Goal: Task Accomplishment & Management: Complete application form

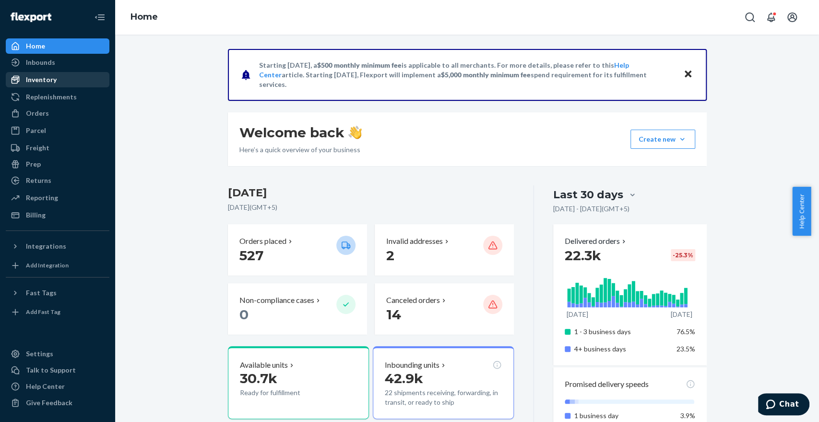
click at [52, 83] on div "Inventory" at bounding box center [41, 80] width 31 height 10
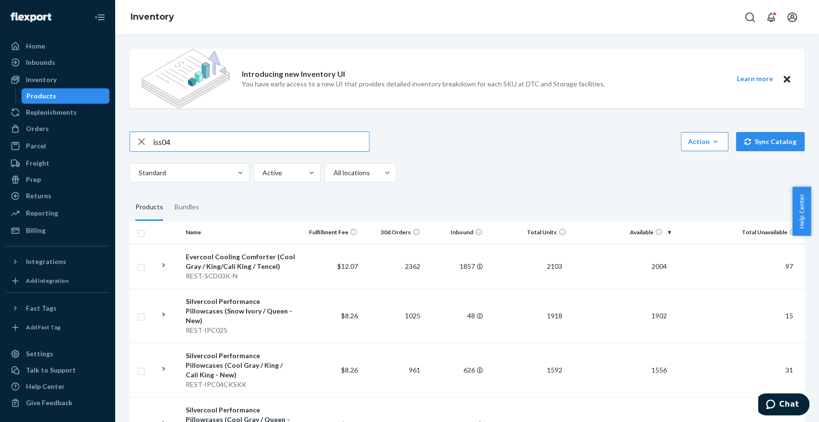
type input "iss04"
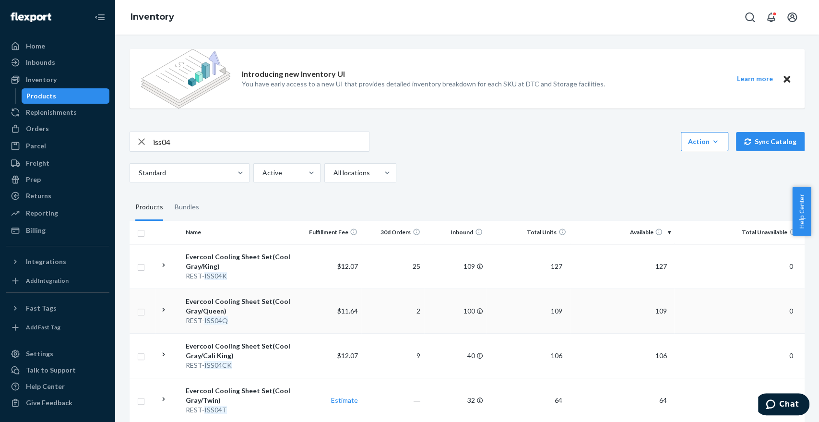
click at [250, 304] on div "Evercool Cooling Sheet Set(Cool Gray/Queen)" at bounding box center [240, 305] width 109 height 19
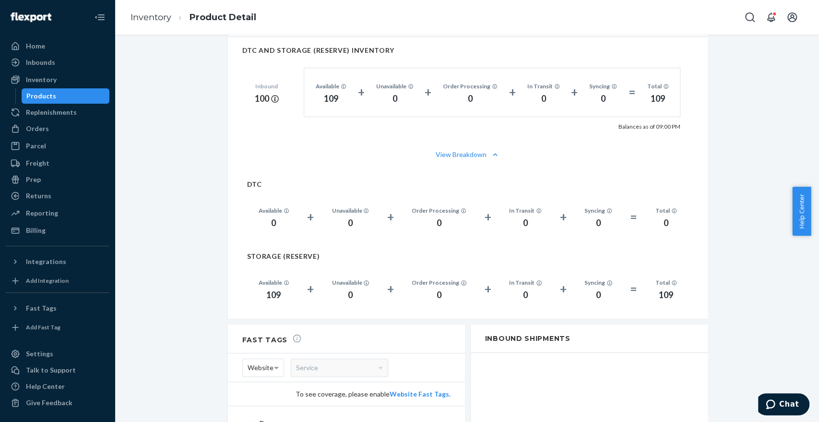
scroll to position [675, 0]
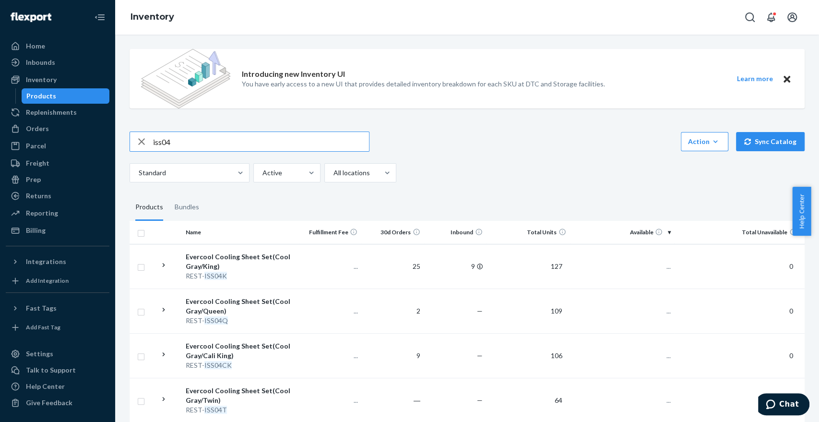
click at [205, 140] on input "iss04" at bounding box center [261, 141] width 216 height 19
type input "scd06"
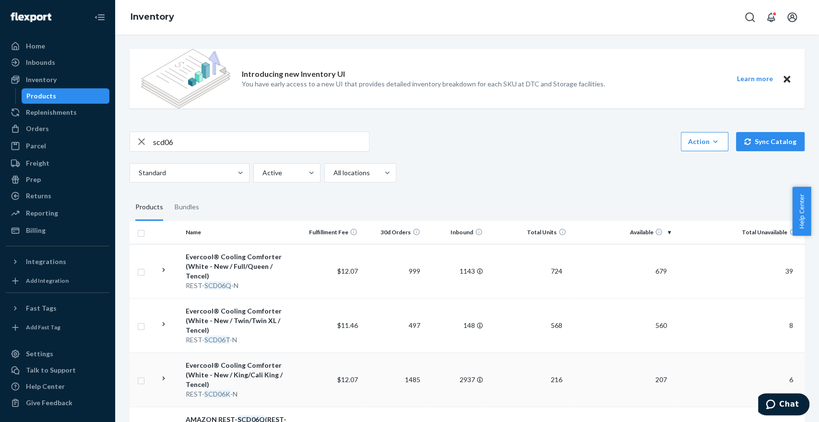
click at [257, 372] on div "Evercool® Cooling Comforter (White - New / King/Cali King / Tencel)" at bounding box center [240, 374] width 109 height 29
click at [209, 140] on input "scd06" at bounding box center [261, 141] width 216 height 19
type input "SCD02"
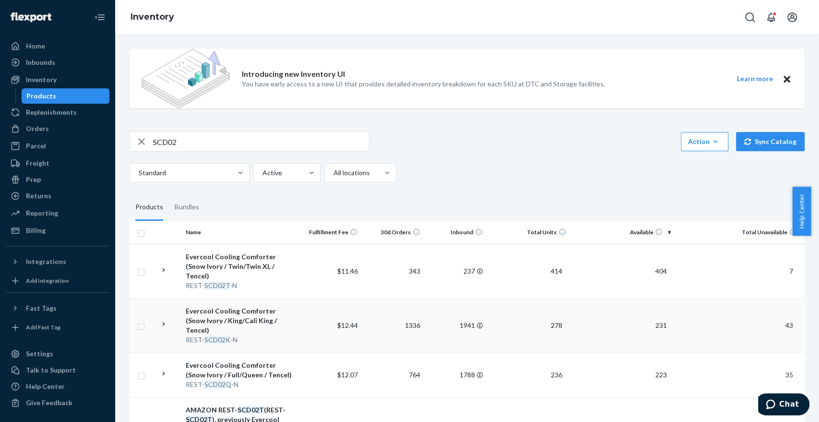
click at [260, 313] on div "Evercool Cooling Comforter (Snow Ivory / King/Cali King / Tencel)" at bounding box center [240, 320] width 109 height 29
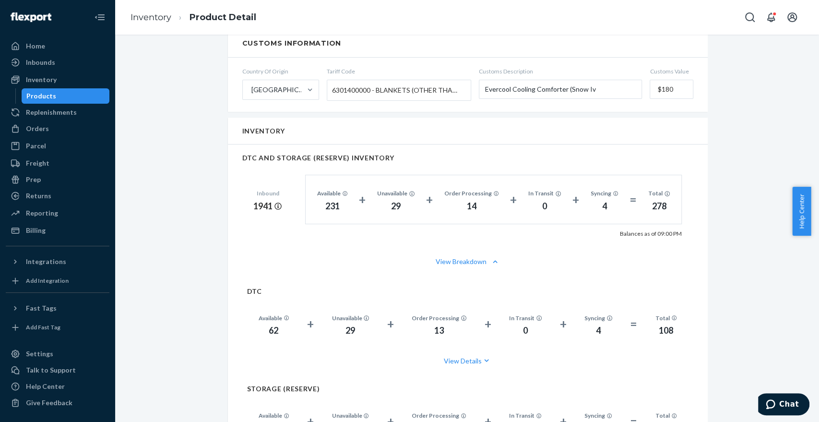
scroll to position [613, 0]
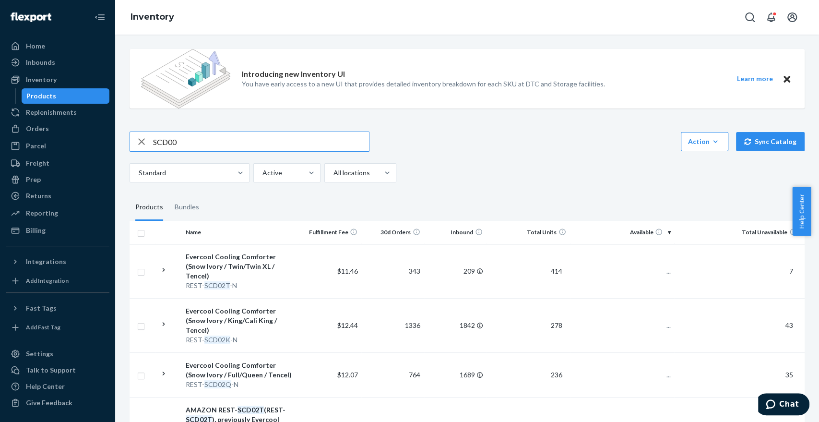
type input "SCD00"
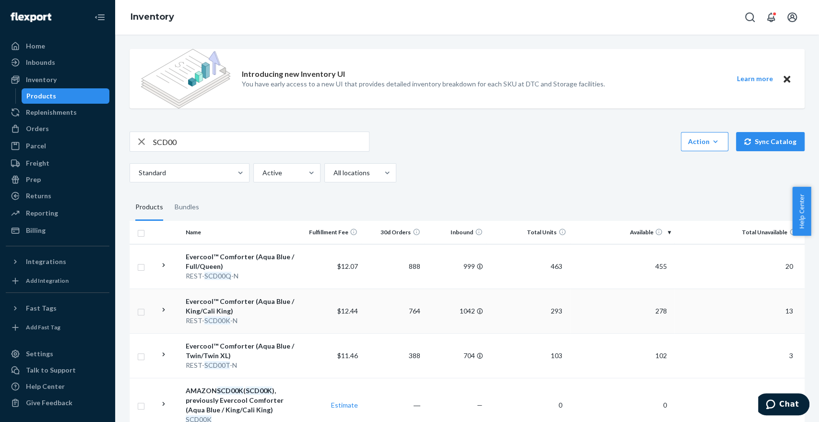
click at [249, 307] on div "Evercool™ Comforter (Aqua Blue / King/Cali King)" at bounding box center [240, 305] width 109 height 19
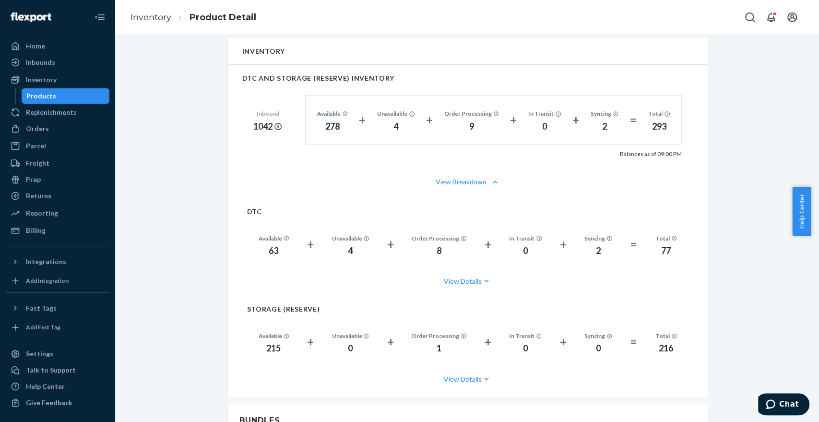
scroll to position [657, 0]
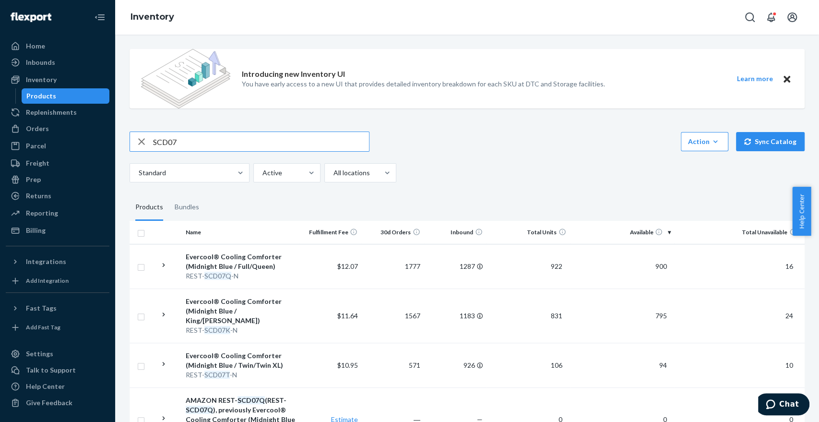
click at [193, 142] on input "SCD07" at bounding box center [261, 141] width 216 height 19
type input "S"
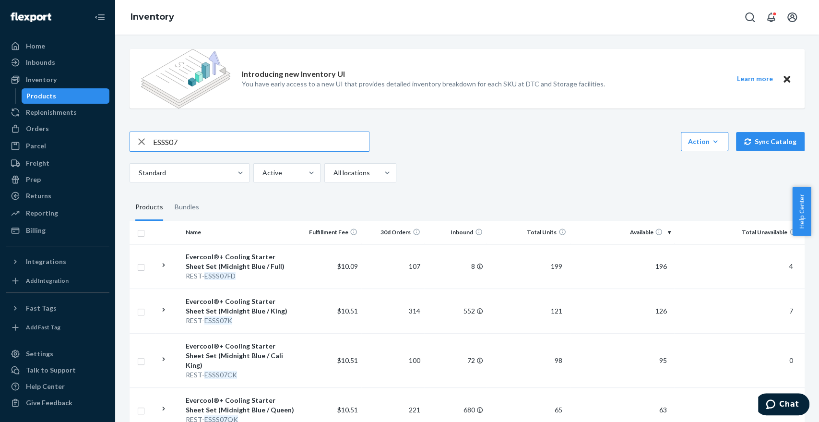
click at [201, 143] on input "ESSS07" at bounding box center [261, 141] width 216 height 19
type input "ESSS02"
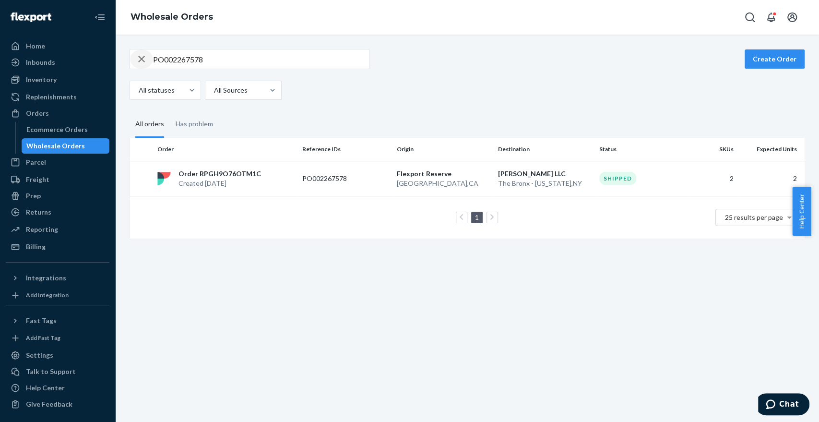
click at [138, 58] on icon "button" at bounding box center [142, 58] width 12 height 19
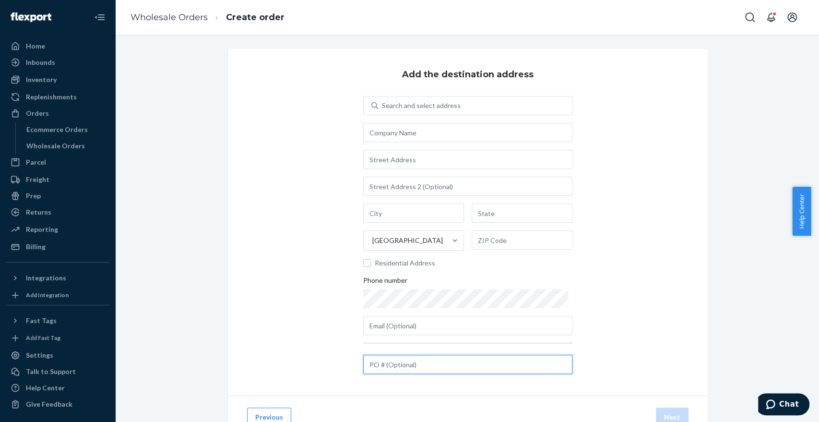
click at [392, 365] on input "text" at bounding box center [467, 363] width 209 height 19
paste input "PO002271910"
type input "PO002271910"
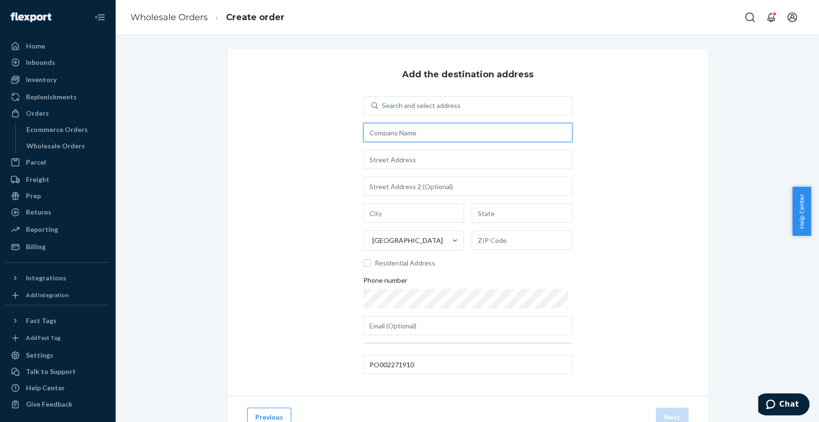
click at [391, 140] on input "text" at bounding box center [467, 132] width 209 height 19
paste input "David Peck"
type input "David Peck"
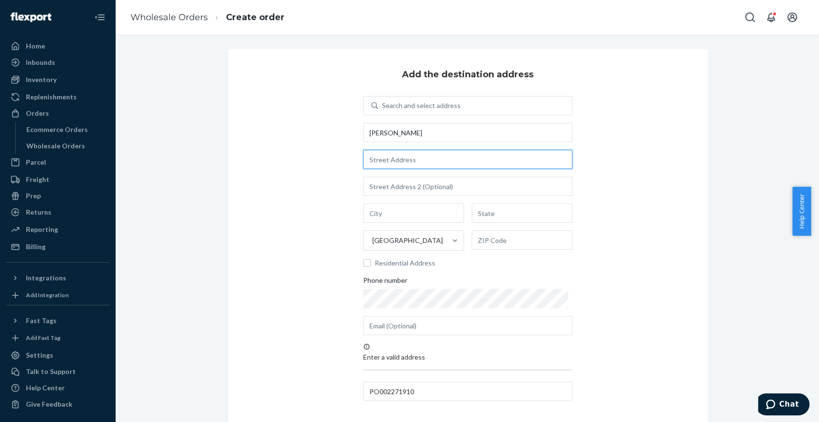
paste input "11 maclean dr Pound Ridge, NY 10576"
type input "11 maclean dr Pound Ridge, NY 10576"
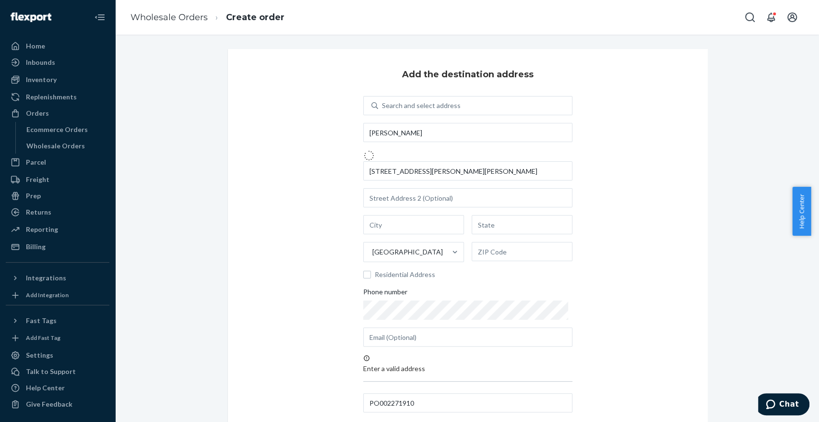
type input "Pound Ridge"
type input "NY"
type input "10576"
type input "11 MacLean Dr"
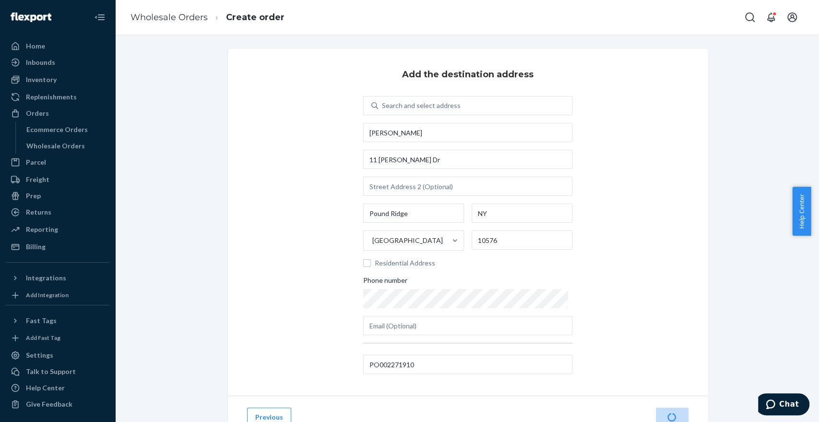
click at [612, 260] on div "Add the destination address Search and select address David Peck 11 MacLean Dr …" at bounding box center [468, 222] width 480 height 346
